Goal: Information Seeking & Learning: Learn about a topic

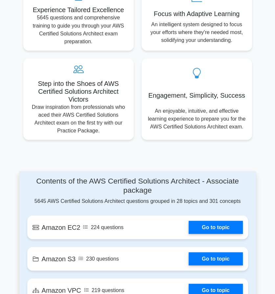
scroll to position [388, 0]
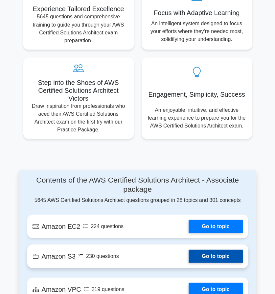
click at [227, 257] on link "Go to topic" at bounding box center [215, 256] width 54 height 13
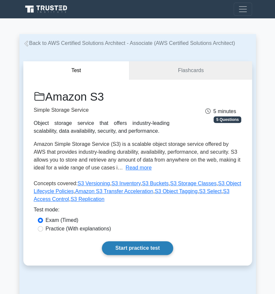
click at [161, 249] on link "Start practice test" at bounding box center [137, 249] width 71 height 14
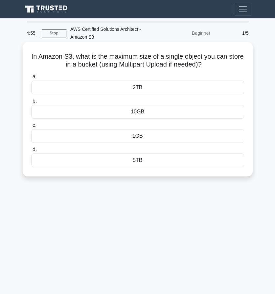
click at [171, 161] on div "5TB" at bounding box center [137, 161] width 213 height 14
click at [31, 152] on input "d. 5TB" at bounding box center [31, 150] width 0 height 4
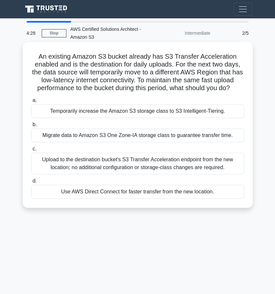
click at [217, 111] on div "Temporarily increase the Amazon S3 storage class to S3 Intelligent-Tiering." at bounding box center [137, 111] width 213 height 14
click at [31, 103] on input "a. Temporarily increase the Amazon S3 storage class to S3 Intelligent-Tiering." at bounding box center [31, 100] width 0 height 4
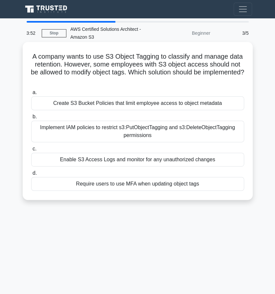
click at [215, 136] on div "Implement IAM policies to restrict s3:PutObjectTagging and s3:DeleteObjectTaggi…" at bounding box center [137, 132] width 213 height 22
click at [31, 119] on input "b. Implement IAM policies to restrict s3:PutObjectTagging and s3:DeleteObjectTa…" at bounding box center [31, 117] width 0 height 4
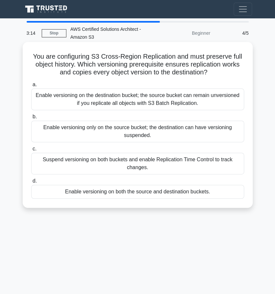
click at [74, 105] on div "Enable versioning on the destination bucket; the source bucket can remain unver…" at bounding box center [137, 100] width 213 height 22
click at [31, 87] on input "a. Enable versioning on the destination bucket; the source bucket can remain un…" at bounding box center [31, 85] width 0 height 4
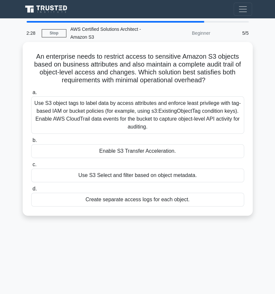
click at [175, 119] on div "Use S3 object tags to label data by access attributes and enforce least privile…" at bounding box center [137, 115] width 213 height 37
click at [31, 95] on input "a. Use S3 object tags to label data by access attributes and enforce least priv…" at bounding box center [31, 93] width 0 height 4
